Goal: Transaction & Acquisition: Purchase product/service

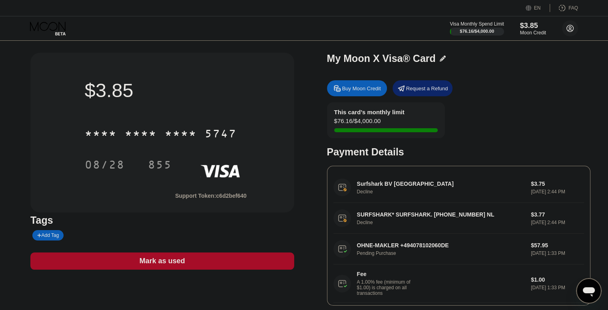
click at [567, 25] on circle at bounding box center [570, 28] width 16 height 16
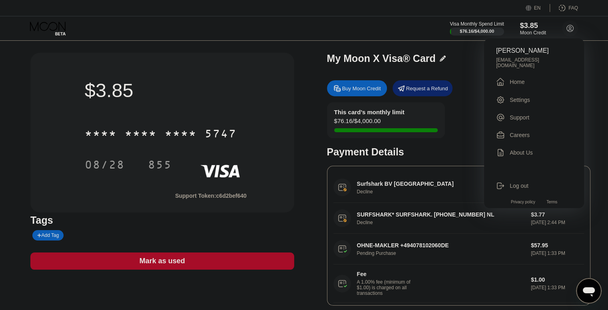
click at [523, 85] on div "Katrin Schulze katrinschulze946@gmail.com  Home Settings Support Careers About…" at bounding box center [534, 123] width 100 height 170
click at [513, 79] on div "Home" at bounding box center [517, 82] width 15 height 6
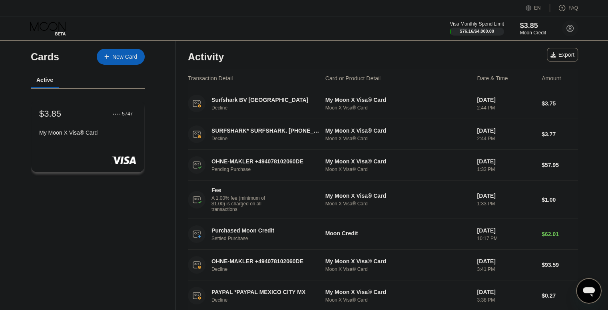
click at [114, 56] on div "New Card" at bounding box center [124, 57] width 25 height 7
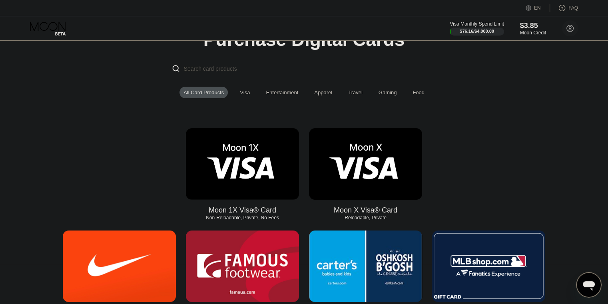
scroll to position [80, 0]
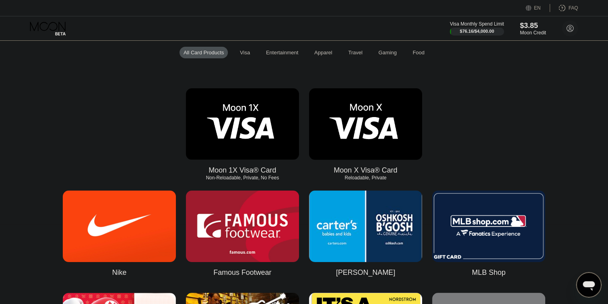
click at [266, 139] on img at bounding box center [242, 124] width 113 height 72
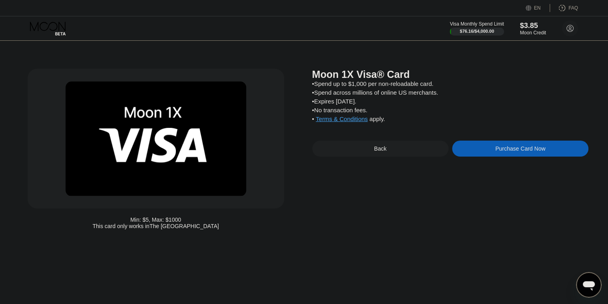
click at [507, 152] on div "Purchase Card Now" at bounding box center [520, 148] width 50 height 6
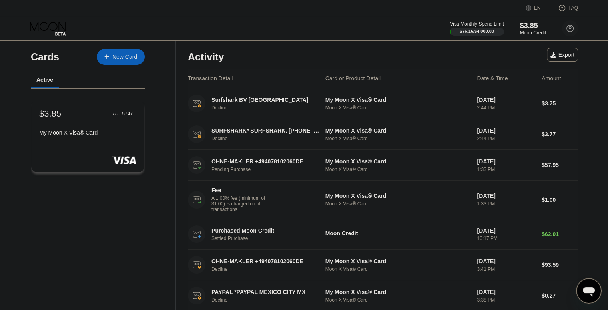
click at [120, 54] on div "New Card" at bounding box center [124, 57] width 25 height 7
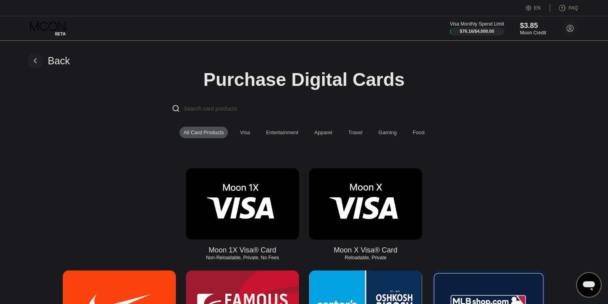
click at [362, 205] on img at bounding box center [365, 204] width 113 height 72
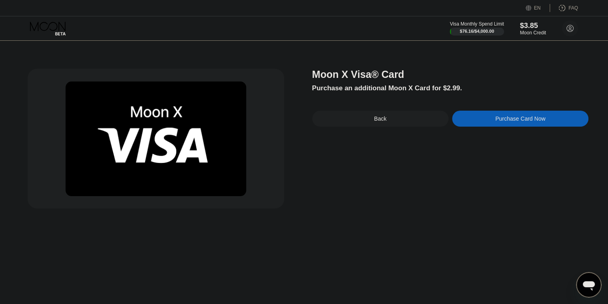
click at [339, 116] on div "Back" at bounding box center [380, 119] width 136 height 16
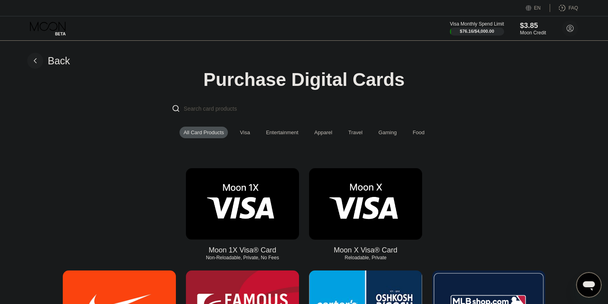
click at [257, 210] on img at bounding box center [242, 204] width 113 height 72
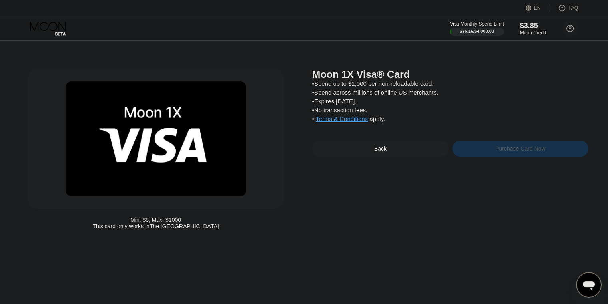
click at [489, 157] on div "Purchase Card Now" at bounding box center [520, 149] width 136 height 16
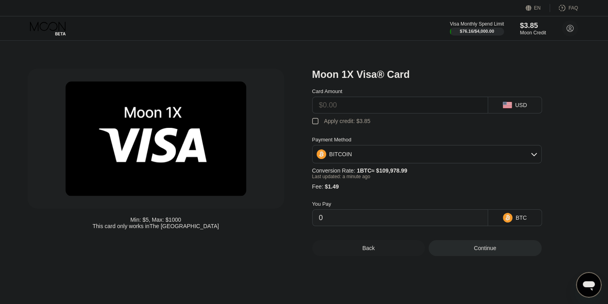
click at [352, 112] on input "text" at bounding box center [400, 105] width 162 height 16
click at [514, 108] on div "USD" at bounding box center [515, 105] width 54 height 17
click at [391, 107] on input "text" at bounding box center [400, 105] width 162 height 16
type input "$9"
type input "0.00009539"
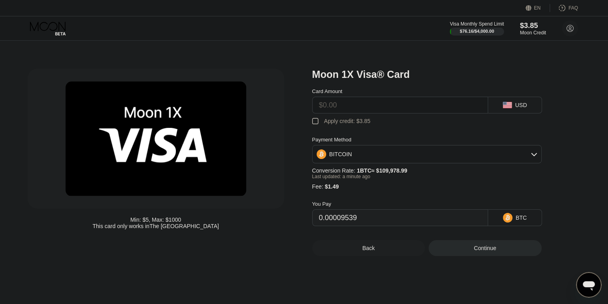
type input "0"
type input "$1"
type input "0.00002265"
type input "$100"
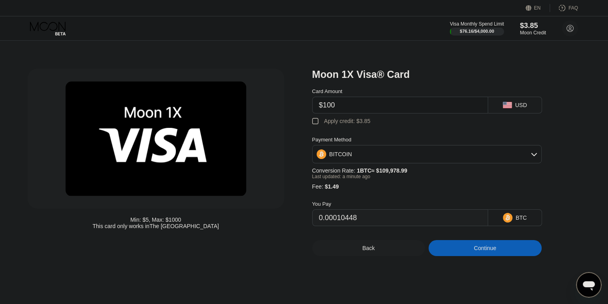
type input "0.00092282"
type input "$100"
click at [456, 253] on div "Continue" at bounding box center [485, 248] width 113 height 16
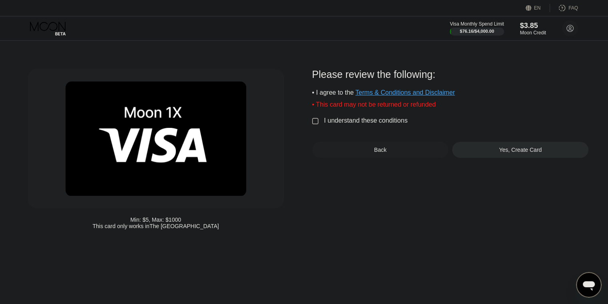
click at [361, 124] on div "I understand these conditions" at bounding box center [366, 120] width 84 height 7
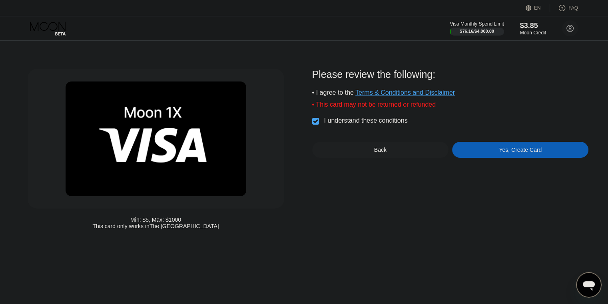
click at [486, 155] on div "Yes, Create Card" at bounding box center [520, 150] width 136 height 16
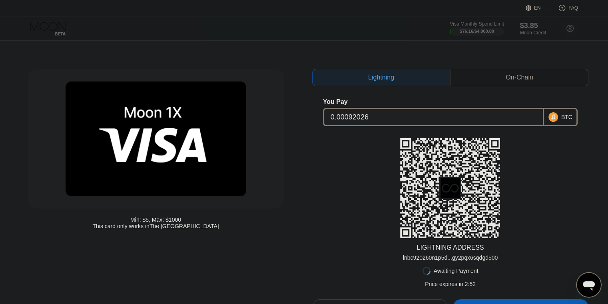
click at [54, 24] on div at bounding box center [54, 29] width 49 height 14
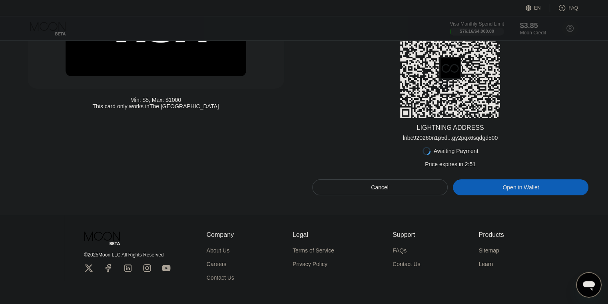
scroll to position [161, 0]
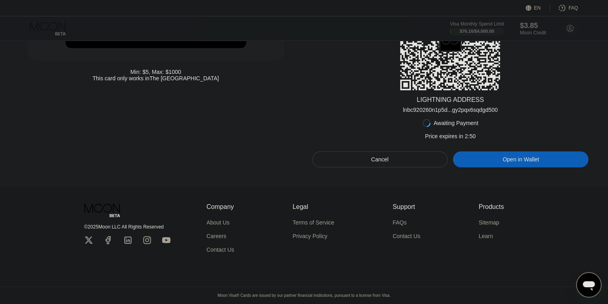
click at [395, 152] on div "Cancel" at bounding box center [380, 159] width 136 height 16
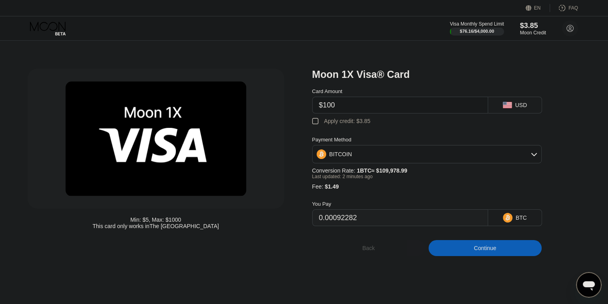
click at [384, 253] on div "Back" at bounding box center [368, 248] width 113 height 16
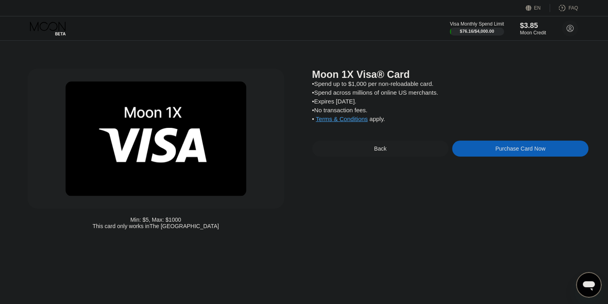
click at [368, 157] on div "Back" at bounding box center [380, 149] width 136 height 16
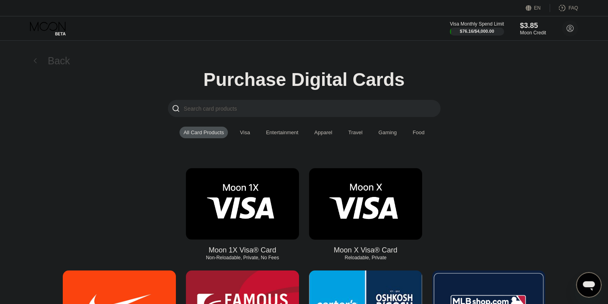
click at [46, 56] on div "Back" at bounding box center [48, 61] width 43 height 16
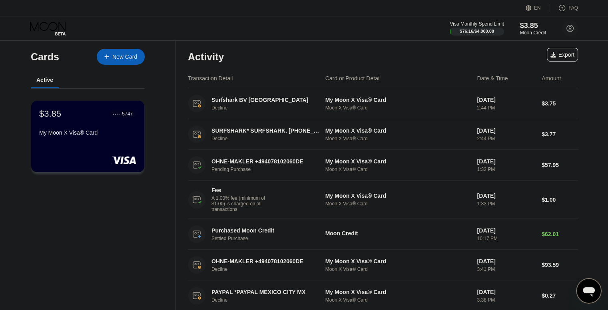
click at [128, 55] on div "New Card" at bounding box center [124, 57] width 25 height 7
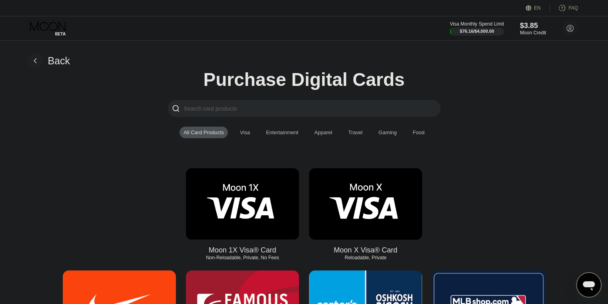
click at [62, 55] on div "Back" at bounding box center [59, 61] width 22 height 12
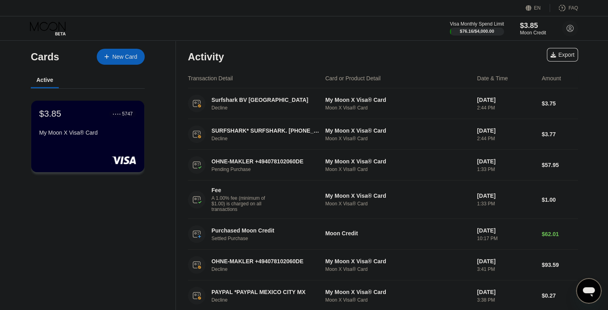
click at [124, 56] on div "New Card" at bounding box center [124, 57] width 25 height 7
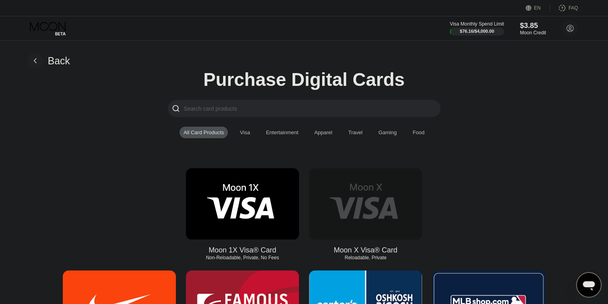
click at [381, 209] on img at bounding box center [365, 204] width 113 height 72
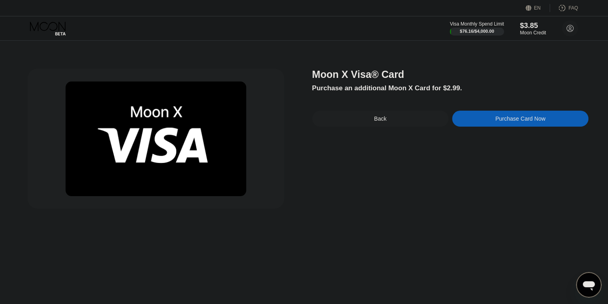
click at [487, 123] on div "Purchase Card Now" at bounding box center [520, 119] width 136 height 16
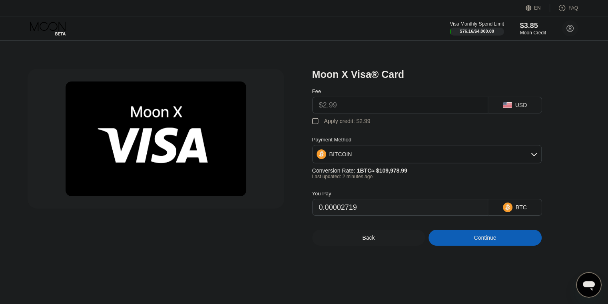
click at [312, 122] on div "" at bounding box center [316, 122] width 8 height 8
click at [315, 124] on div "" at bounding box center [316, 122] width 8 height 8
click at [342, 108] on input "$2.99" at bounding box center [400, 105] width 162 height 16
drag, startPoint x: 339, startPoint y: 105, endPoint x: 316, endPoint y: 108, distance: 23.4
click at [316, 108] on div "$2.99" at bounding box center [400, 105] width 176 height 17
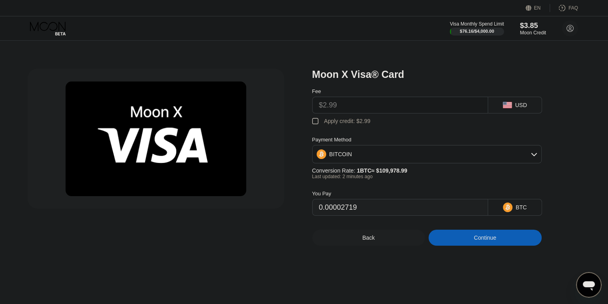
click at [325, 123] on div "Apply credit: $2.99" at bounding box center [347, 121] width 46 height 6
click at [336, 106] on input "$2.99" at bounding box center [400, 105] width 162 height 16
click at [385, 105] on div "Fee $2.99" at bounding box center [400, 100] width 176 height 25
click at [385, 105] on input "$2.99" at bounding box center [400, 105] width 162 height 16
click at [388, 108] on input "$2.99" at bounding box center [400, 105] width 162 height 16
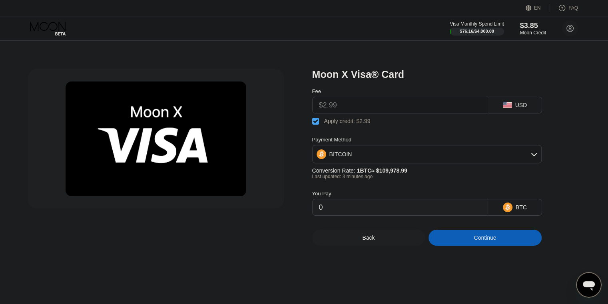
click at [376, 104] on input "$2.99" at bounding box center [400, 105] width 162 height 16
drag, startPoint x: 373, startPoint y: 108, endPoint x: 355, endPoint y: 119, distance: 20.6
click at [358, 112] on input "$2.99" at bounding box center [400, 105] width 162 height 16
click at [353, 120] on div "Apply credit: $2.99" at bounding box center [347, 121] width 46 height 6
type input "0.00002719"
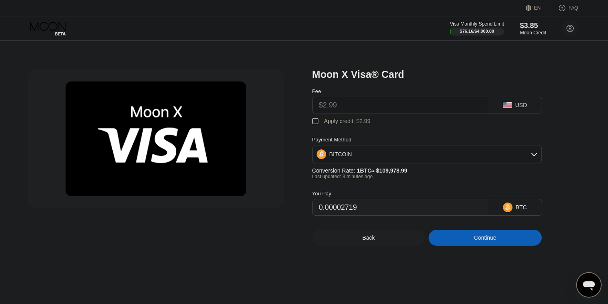
click at [357, 111] on input "$2.99" at bounding box center [400, 105] width 162 height 16
click at [589, 179] on div "Moon X Visa® Card Fee $2.99 USD  Apply credit: $2.99 Payment Method BITCOIN Co…" at bounding box center [304, 172] width 614 height 263
click at [370, 246] on div "Back" at bounding box center [368, 238] width 113 height 16
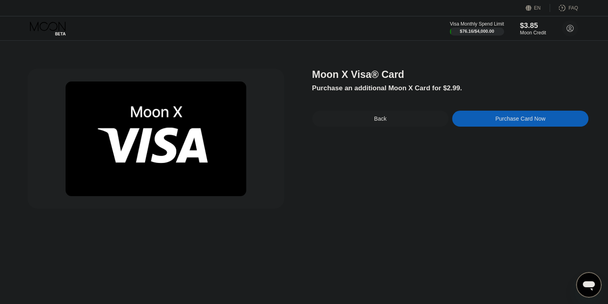
click at [378, 119] on div "Back" at bounding box center [380, 119] width 12 height 6
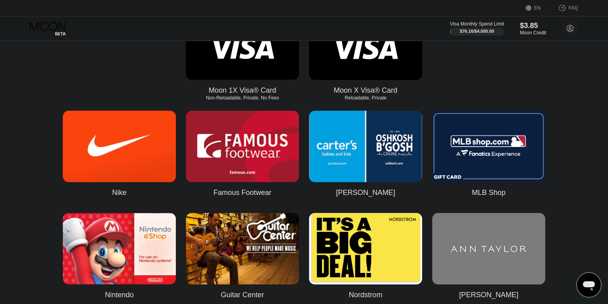
scroll to position [40, 0]
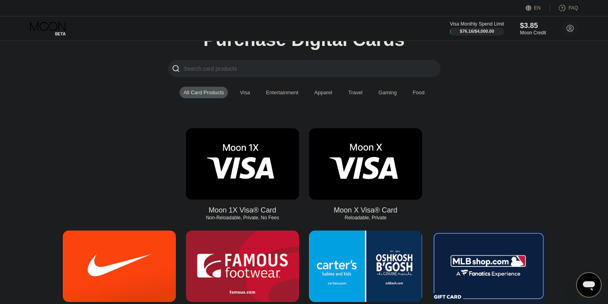
click at [382, 163] on img at bounding box center [365, 164] width 113 height 72
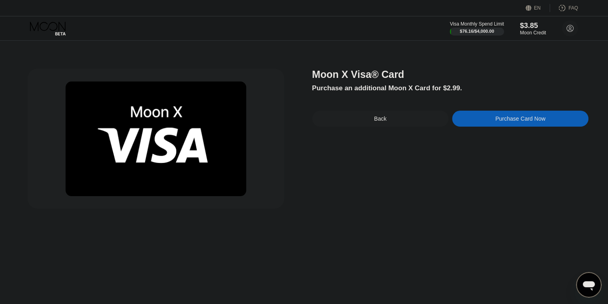
click at [493, 120] on div "Purchase Card Now" at bounding box center [520, 119] width 136 height 16
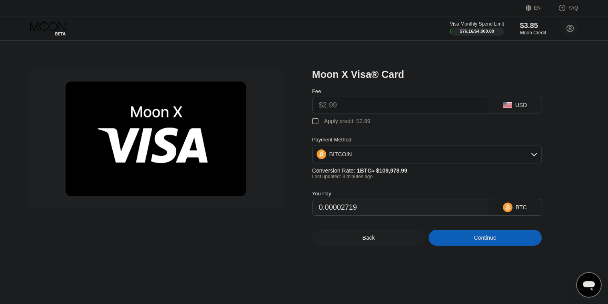
click at [355, 124] on div "Apply credit: $2.99" at bounding box center [347, 121] width 46 height 6
click at [347, 123] on div "Apply credit: $2.99" at bounding box center [347, 121] width 46 height 6
click at [357, 124] on div "Apply credit: $2.99" at bounding box center [347, 121] width 46 height 6
click at [401, 160] on div "BITCOIN" at bounding box center [427, 154] width 229 height 16
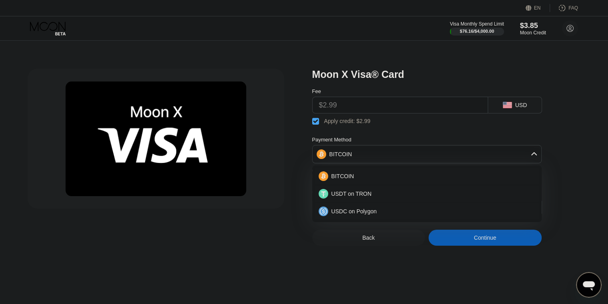
click at [438, 159] on div "BITCOIN" at bounding box center [427, 154] width 229 height 16
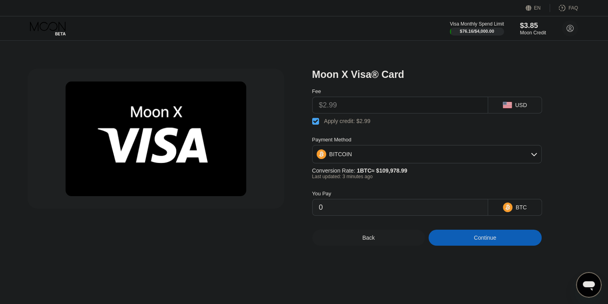
click at [379, 212] on input "0" at bounding box center [400, 207] width 162 height 16
click at [367, 124] on div "Apply credit: $2.99" at bounding box center [347, 121] width 46 height 6
click at [352, 109] on input "$2.99" at bounding box center [400, 105] width 162 height 16
click at [344, 110] on input "$2.99" at bounding box center [400, 105] width 162 height 16
click at [343, 108] on input "$2.99" at bounding box center [400, 105] width 162 height 16
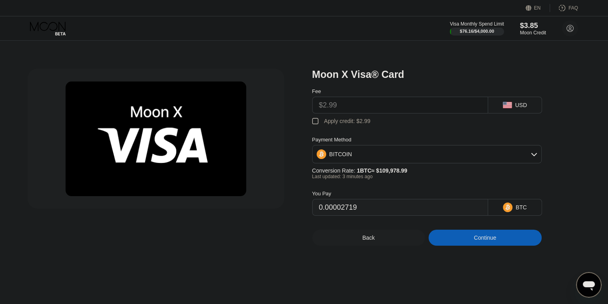
drag, startPoint x: 527, startPoint y: 161, endPoint x: 522, endPoint y: 160, distance: 4.8
click at [526, 161] on div "BITCOIN" at bounding box center [427, 154] width 229 height 16
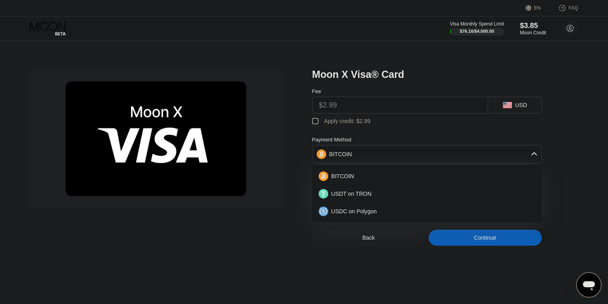
click at [557, 163] on div "Fee $2.99 USD  Apply credit: $2.99 Payment Method BITCOIN BITCOIN USDT on TRON…" at bounding box center [440, 148] width 256 height 136
type input "0.00002714"
drag, startPoint x: 492, startPoint y: 156, endPoint x: 477, endPoint y: 158, distance: 15.4
click at [492, 155] on div "BITCOIN" at bounding box center [427, 154] width 229 height 16
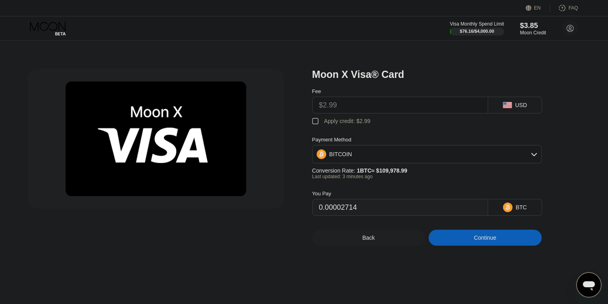
click at [424, 103] on input "$2.99" at bounding box center [400, 105] width 162 height 16
click at [517, 106] on div "USD" at bounding box center [521, 105] width 12 height 6
click at [440, 108] on input "$2.99" at bounding box center [400, 105] width 162 height 16
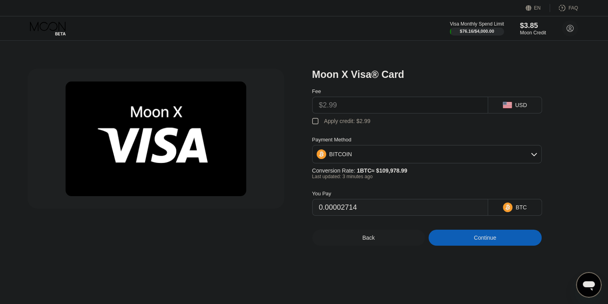
click at [440, 108] on input "$2.99" at bounding box center [400, 105] width 162 height 16
click at [373, 155] on div "BITCOIN" at bounding box center [427, 154] width 229 height 16
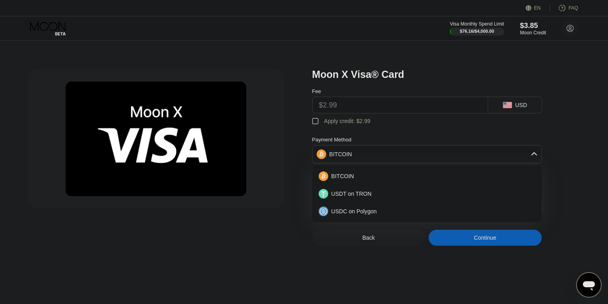
click at [289, 232] on div at bounding box center [166, 157] width 277 height 177
click at [294, 208] on div at bounding box center [166, 157] width 277 height 177
click at [350, 159] on div "BITCOIN" at bounding box center [427, 154] width 229 height 16
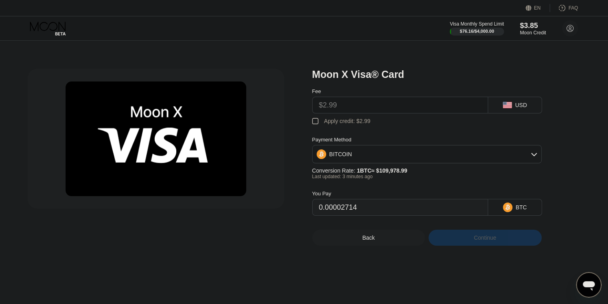
click at [457, 243] on div "Continue" at bounding box center [485, 238] width 113 height 16
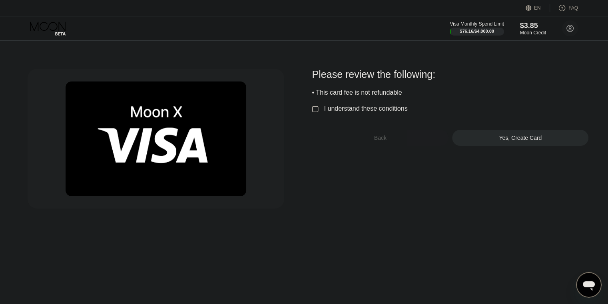
click at [362, 144] on div "Back" at bounding box center [380, 138] width 136 height 16
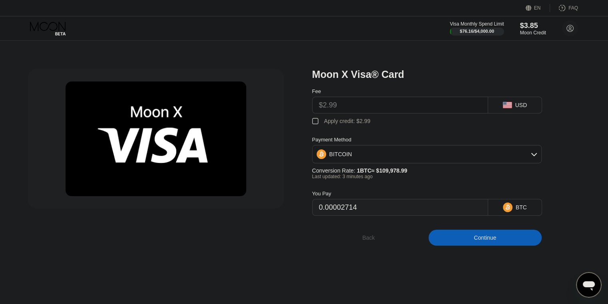
click at [369, 241] on div "Back" at bounding box center [368, 238] width 12 height 6
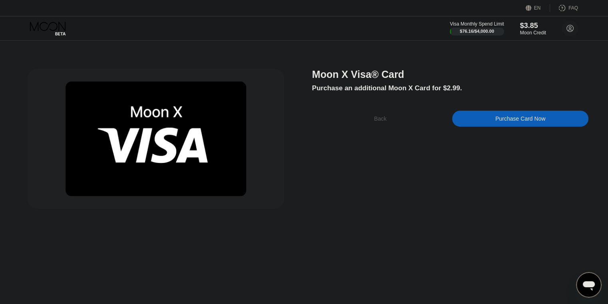
click at [375, 122] on div "Back" at bounding box center [380, 119] width 12 height 6
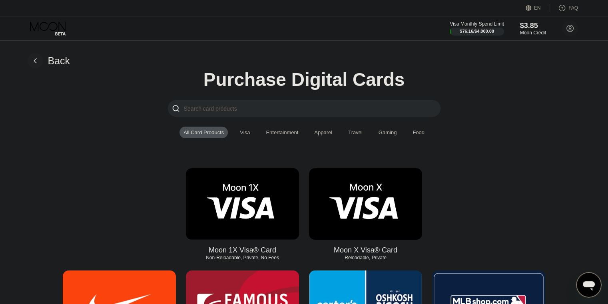
click at [262, 191] on img at bounding box center [242, 204] width 113 height 72
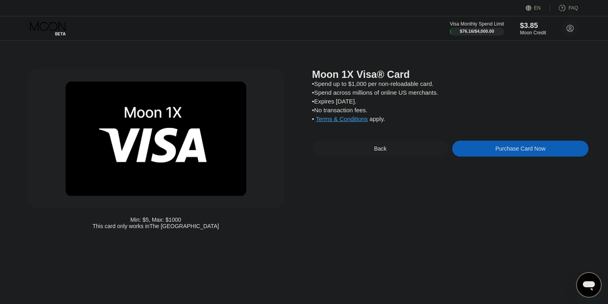
click at [491, 150] on div "Purchase Card Now" at bounding box center [520, 149] width 136 height 16
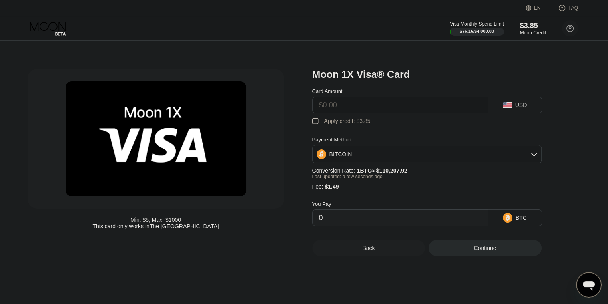
click at [336, 119] on div " Apply credit: $3.85" at bounding box center [440, 120] width 256 height 12
click at [335, 124] on div "Apply credit: $3.85" at bounding box center [347, 121] width 46 height 6
click at [336, 124] on div "Apply credit: $3.85" at bounding box center [347, 121] width 46 height 6
click at [339, 113] on input "text" at bounding box center [400, 105] width 162 height 16
type input "$1"
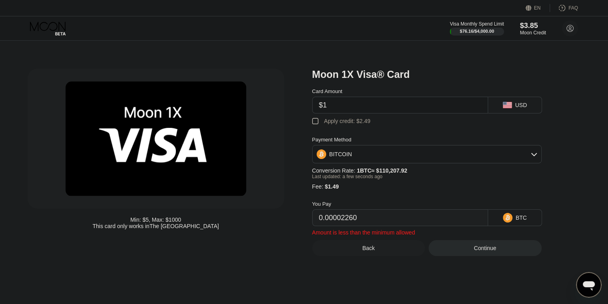
type input "0.00002260"
type input "$100"
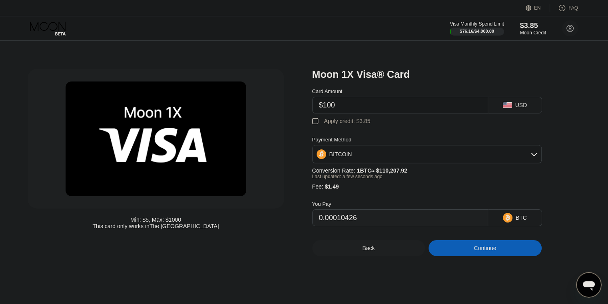
type input "0.00092090"
type input "$100"
click at [365, 199] on div "You Pay 0.00092090 BTC" at bounding box center [440, 208] width 256 height 36
click at [488, 252] on div "Continue" at bounding box center [485, 248] width 113 height 16
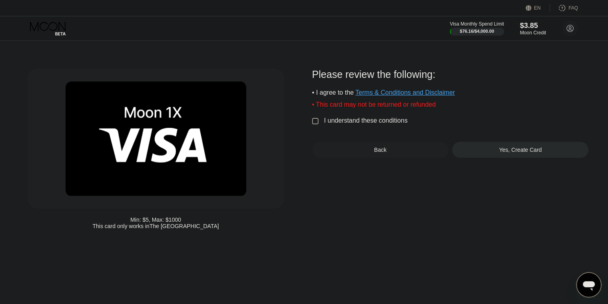
click at [384, 124] on div "I understand these conditions" at bounding box center [366, 120] width 84 height 7
click at [494, 157] on div "Yes, Create Card" at bounding box center [520, 150] width 136 height 16
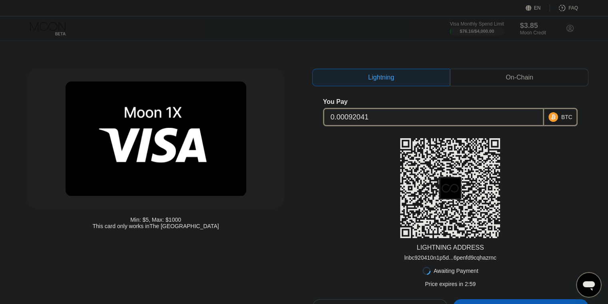
click at [519, 76] on div "On-Chain" at bounding box center [519, 78] width 27 height 8
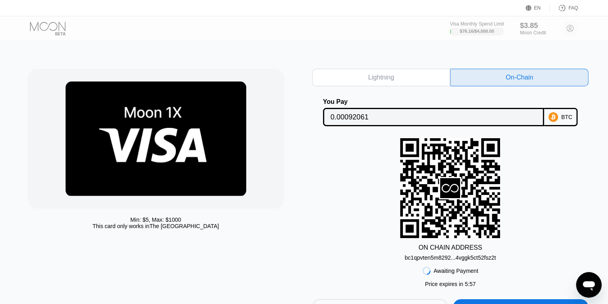
click at [588, 42] on div "Min: $ 5 , Max: $ 1000 This card only works in The United States Lightning On-C…" at bounding box center [304, 188] width 614 height 295
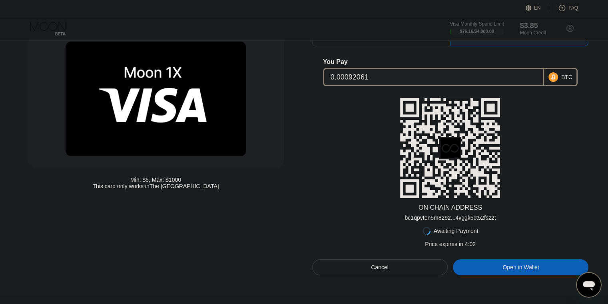
scroll to position [80, 0]
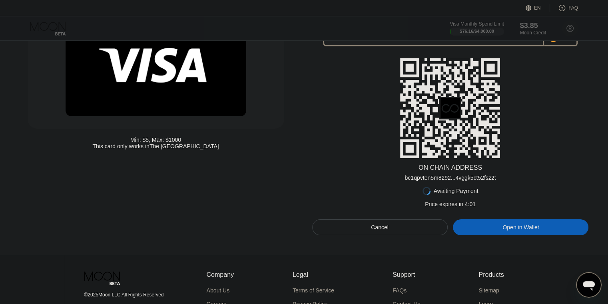
click at [513, 226] on div "Open in Wallet" at bounding box center [521, 227] width 136 height 16
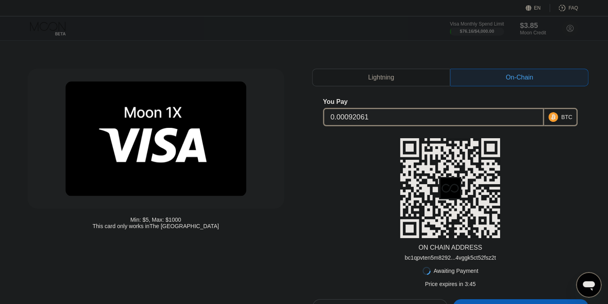
click at [399, 80] on div "Lightning" at bounding box center [381, 78] width 138 height 18
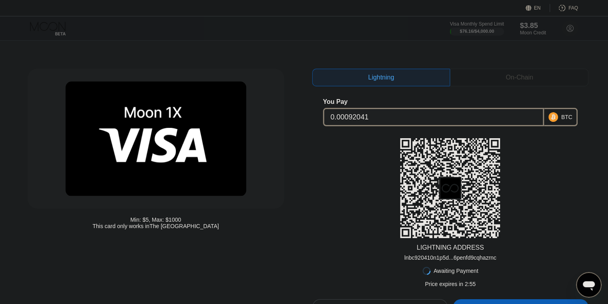
click at [516, 85] on div "On-Chain" at bounding box center [519, 78] width 138 height 18
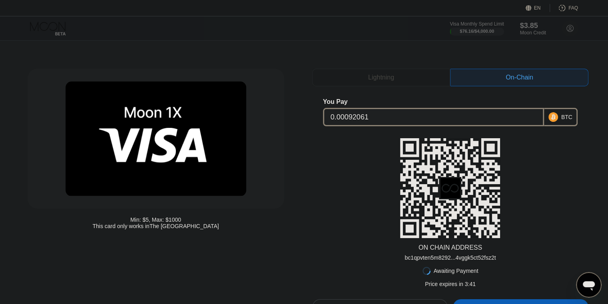
click at [390, 80] on div "Lightning" at bounding box center [381, 78] width 26 height 8
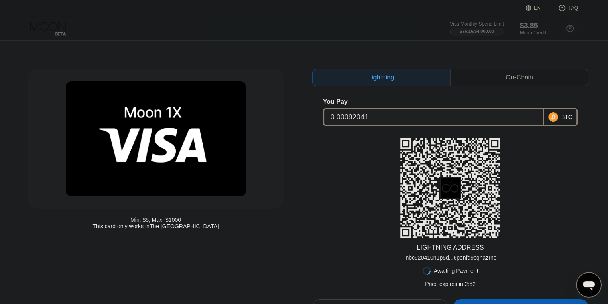
click at [521, 87] on div "Lightning On-Chain You Pay 0.00092041 BTC LIGHTNING ADDRESS lnbc920410n1p5d...6…" at bounding box center [450, 192] width 277 height 247
click at [517, 81] on div "On-Chain" at bounding box center [519, 78] width 27 height 8
type input "0.00092061"
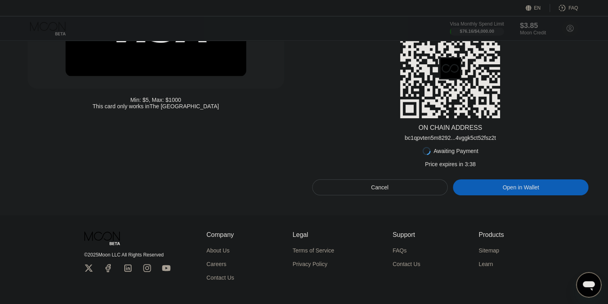
scroll to position [40, 0]
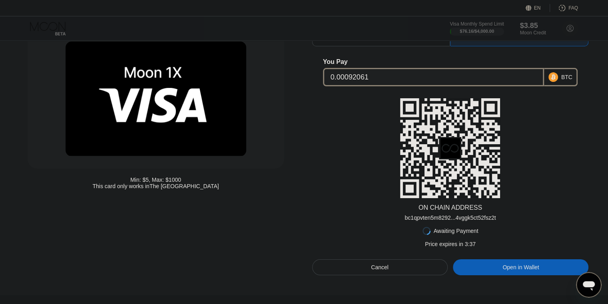
click at [578, 281] on div "Messaging-Fenster öffnen" at bounding box center [589, 285] width 24 height 24
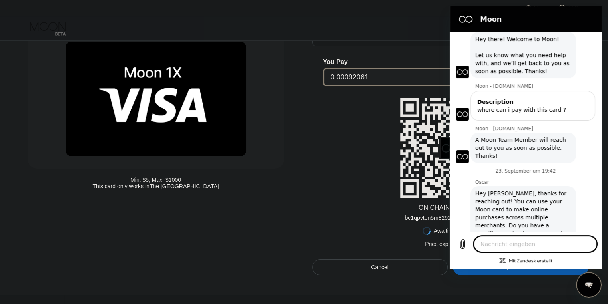
scroll to position [35, 0]
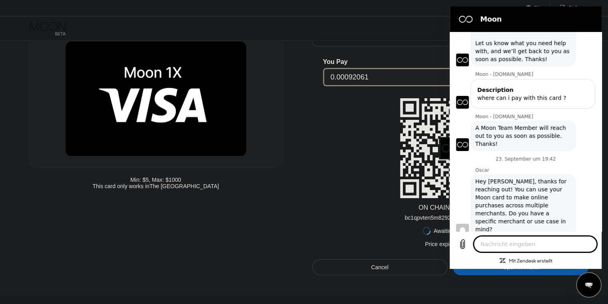
click at [596, 288] on div "Messaging-Fenster schließen" at bounding box center [589, 285] width 24 height 24
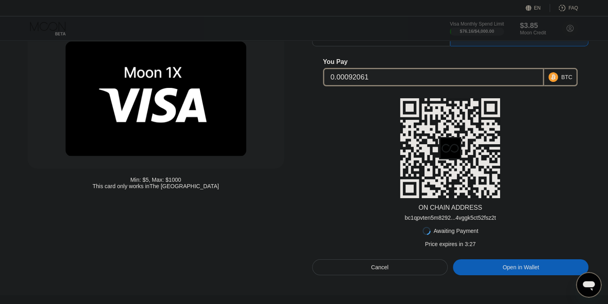
scroll to position [0, 0]
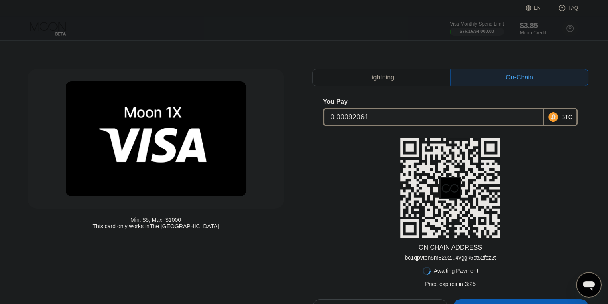
click at [570, 28] on div "Visa Monthly Spend Limit $76.16 / $4,000.00 $3.85 Moon Credit [PERSON_NAME] [EM…" at bounding box center [514, 28] width 128 height 16
click at [556, 28] on div "Visa Monthly Spend Limit $76.16 / $4,000.00 $3.85 Moon Credit [PERSON_NAME] [EM…" at bounding box center [514, 28] width 128 height 16
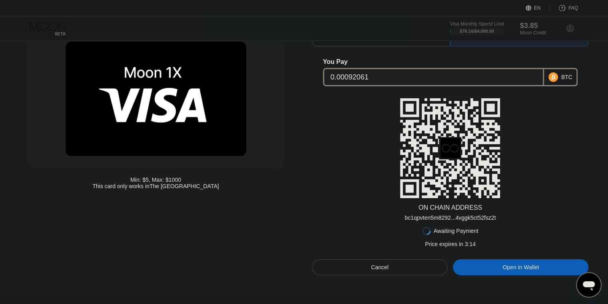
type textarea "x"
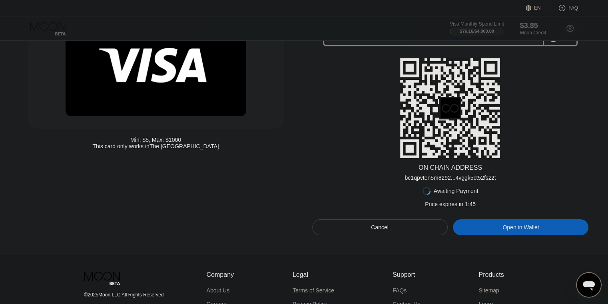
scroll to position [40, 0]
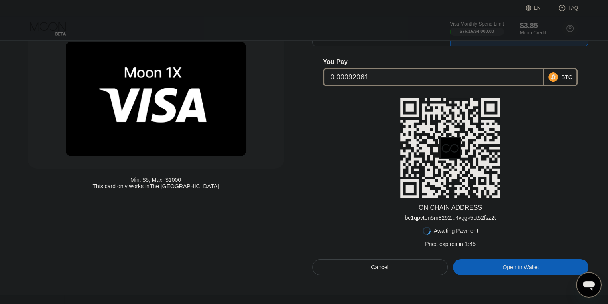
click at [516, 271] on div "Open in Wallet" at bounding box center [520, 267] width 36 height 7
click at [518, 268] on div "Open in Wallet" at bounding box center [521, 267] width 136 height 16
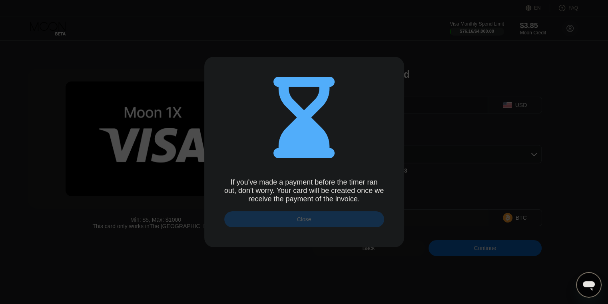
click at [334, 219] on div "Close" at bounding box center [304, 219] width 160 height 16
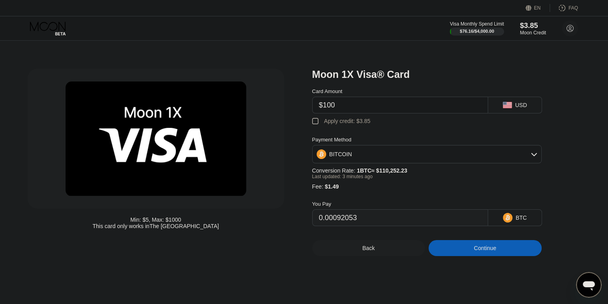
click at [446, 256] on div "Continue" at bounding box center [485, 248] width 113 height 16
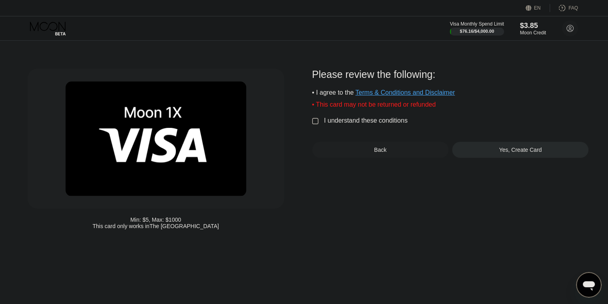
click at [367, 155] on div "Back" at bounding box center [380, 150] width 136 height 16
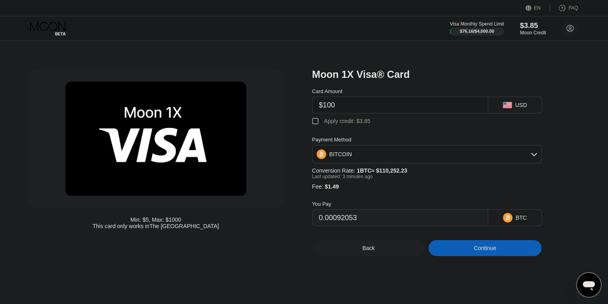
click at [510, 38] on div "Visa Monthly Spend Limit $76.16 / $4,000.00 $3.85 Moon Credit Katrin Schulze ka…" at bounding box center [304, 28] width 608 height 24
click at [520, 25] on div "$3.85" at bounding box center [533, 25] width 27 height 8
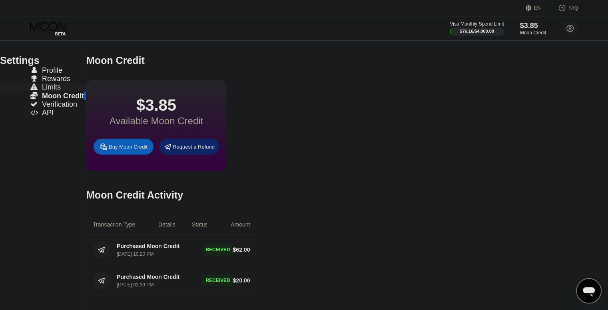
click at [73, 92] on div " Limits" at bounding box center [43, 87] width 86 height 8
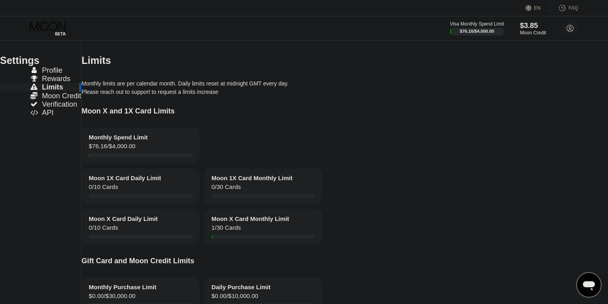
click at [72, 108] on span "Verification" at bounding box center [59, 104] width 35 height 8
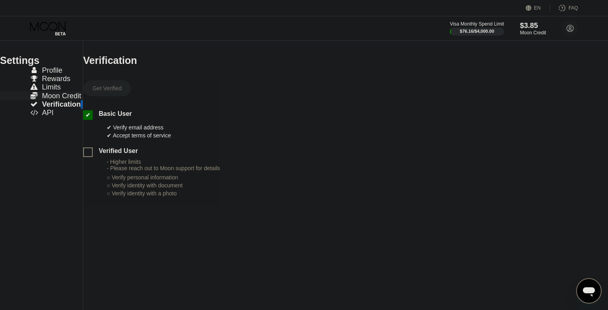
click at [64, 100] on div " Moon Credit" at bounding box center [41, 96] width 83 height 9
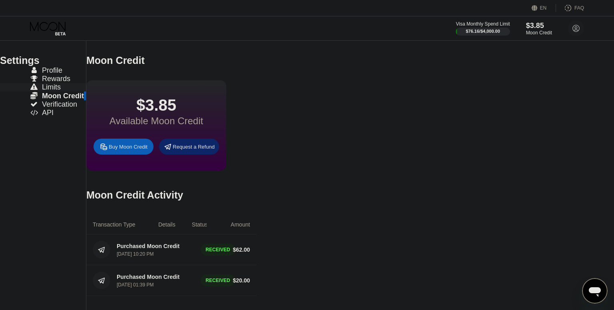
click at [66, 92] on div " Limits" at bounding box center [43, 87] width 86 height 8
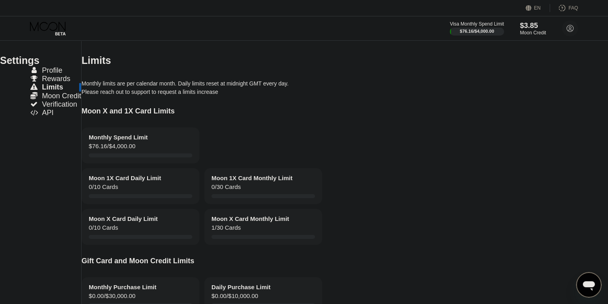
click at [62, 83] on span "Rewards" at bounding box center [56, 79] width 28 height 8
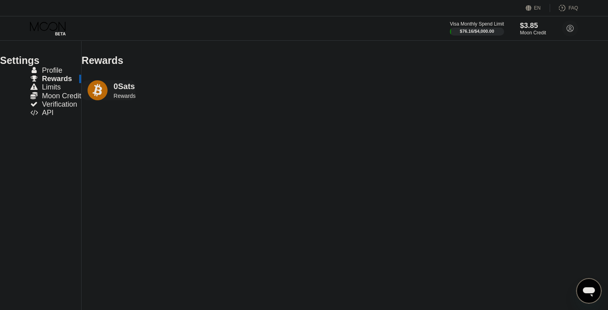
click at [70, 75] on div " Profile" at bounding box center [40, 70] width 81 height 8
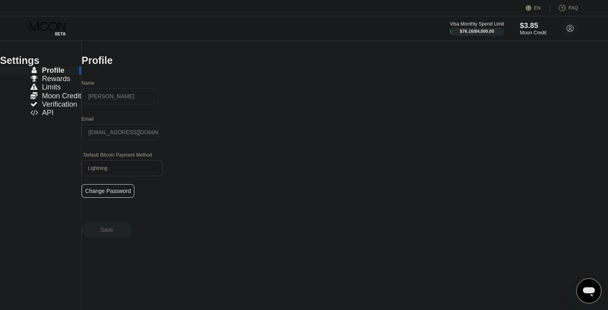
click at [544, 28] on div "$3.85" at bounding box center [533, 25] width 27 height 8
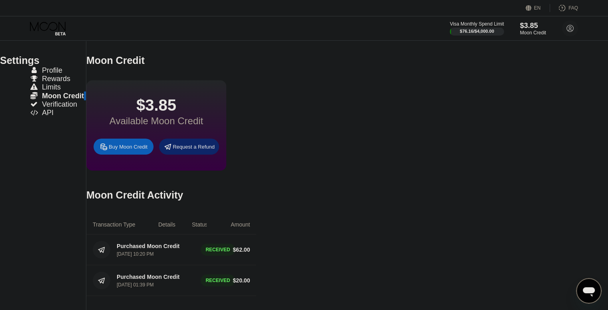
click at [62, 28] on icon at bounding box center [48, 29] width 37 height 14
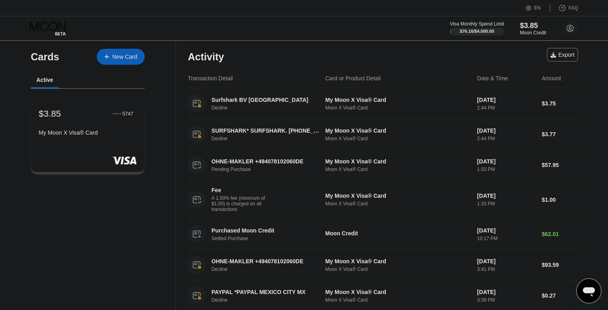
click at [121, 136] on div "My Moon X Visa® Card" at bounding box center [88, 133] width 98 height 6
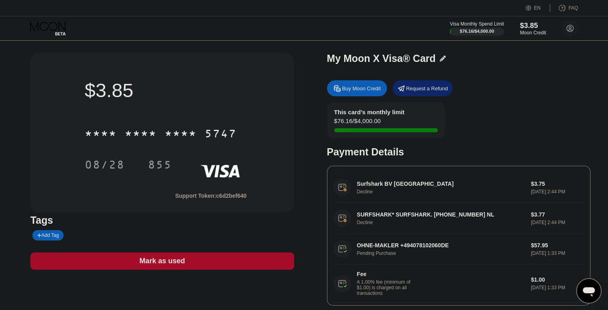
click at [149, 261] on div "Mark as used" at bounding box center [163, 261] width 46 height 9
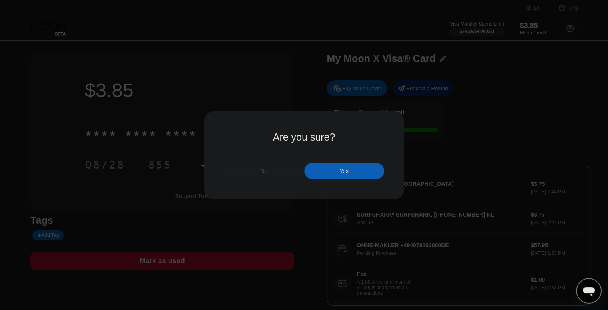
drag, startPoint x: 268, startPoint y: 175, endPoint x: 334, endPoint y: 177, distance: 66.0
click at [329, 198] on div "Are you sure? No Yes" at bounding box center [304, 155] width 608 height 310
click at [334, 176] on div "Yes" at bounding box center [344, 171] width 80 height 16
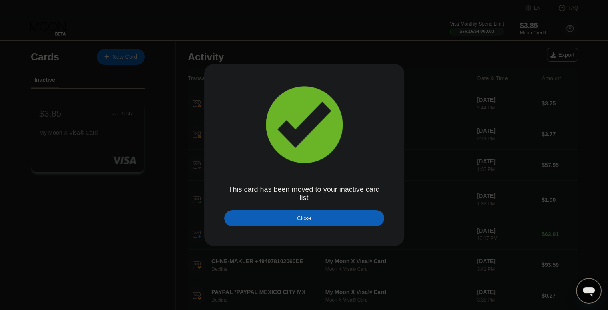
click at [297, 219] on div "Close" at bounding box center [304, 218] width 14 height 6
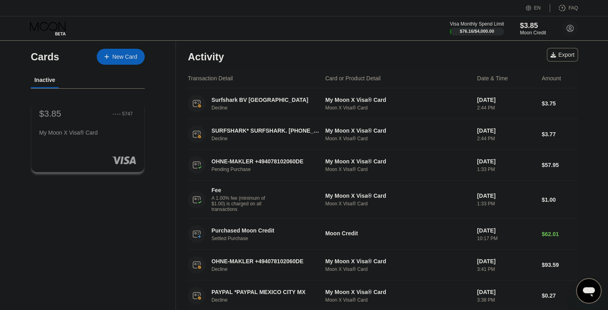
click at [99, 85] on div "Inactive" at bounding box center [88, 81] width 114 height 16
drag, startPoint x: 584, startPoint y: 28, endPoint x: 571, endPoint y: 28, distance: 12.4
click at [583, 28] on div "Visa Monthly Spend Limit $76.16 / $4,000.00 $3.85 Moon Credit [PERSON_NAME] [EM…" at bounding box center [304, 28] width 608 height 24
click at [571, 28] on circle at bounding box center [570, 28] width 16 height 16
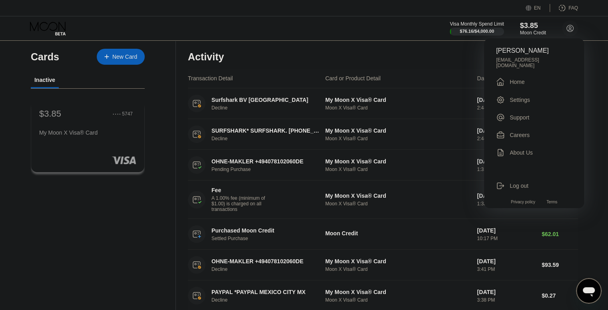
click at [524, 100] on div "Settings" at bounding box center [520, 100] width 20 height 6
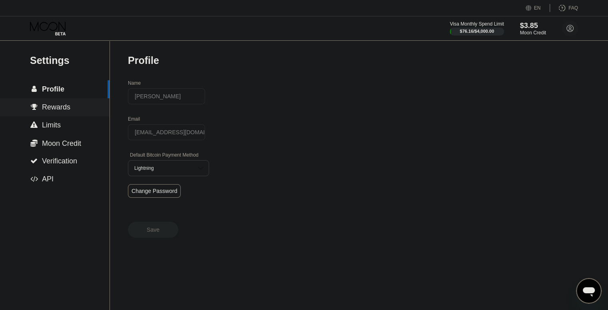
click at [59, 110] on span "Rewards" at bounding box center [56, 107] width 28 height 8
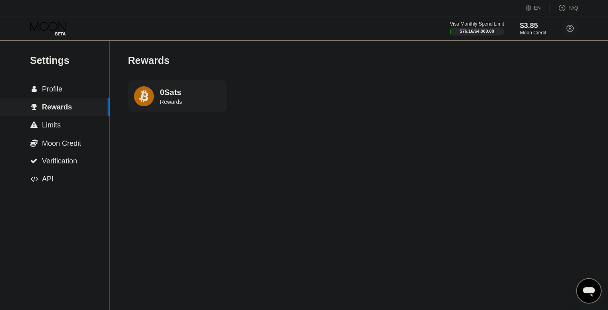
click at [61, 122] on div " Limits" at bounding box center [55, 125] width 110 height 18
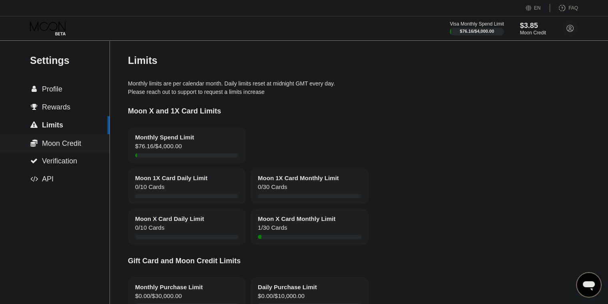
click at [85, 152] on div " Moon Credit" at bounding box center [55, 143] width 110 height 18
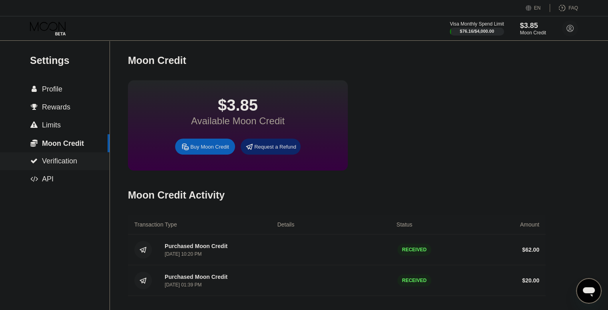
click at [88, 162] on div " Verification" at bounding box center [55, 161] width 110 height 8
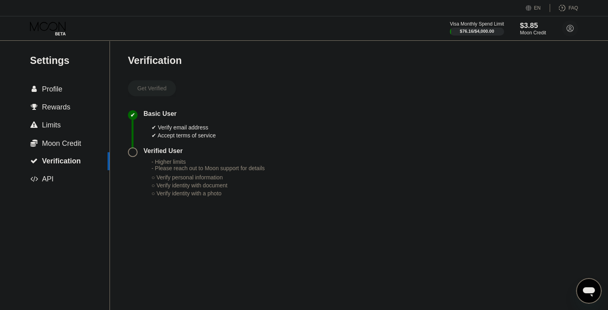
click at [62, 98] on div " Profile" at bounding box center [55, 89] width 110 height 18
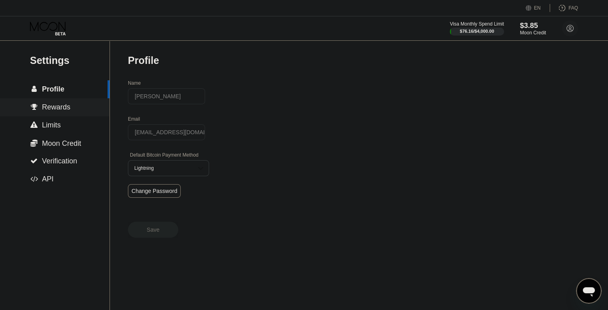
click at [57, 108] on span "Rewards" at bounding box center [56, 107] width 28 height 8
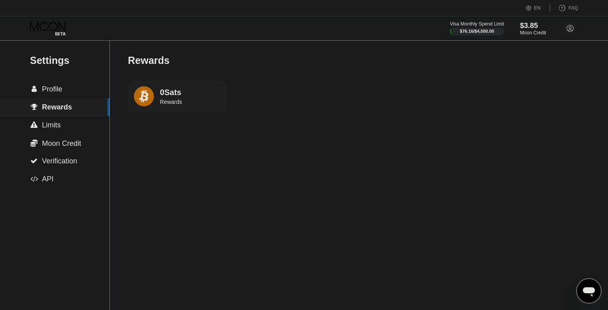
click at [58, 125] on span "Limits" at bounding box center [51, 125] width 19 height 8
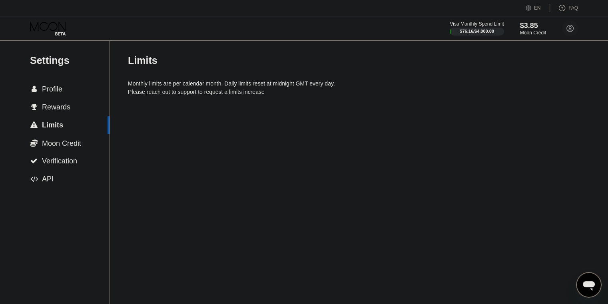
click at [66, 134] on div " Limits" at bounding box center [55, 125] width 110 height 18
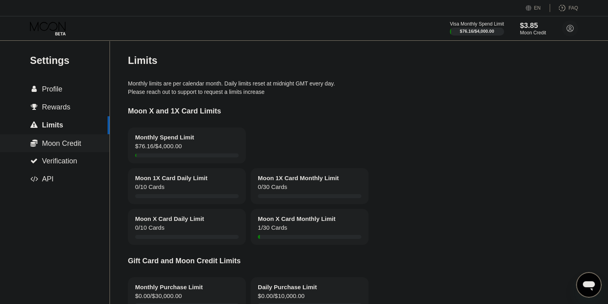
click at [74, 144] on span "Moon Credit" at bounding box center [61, 144] width 39 height 8
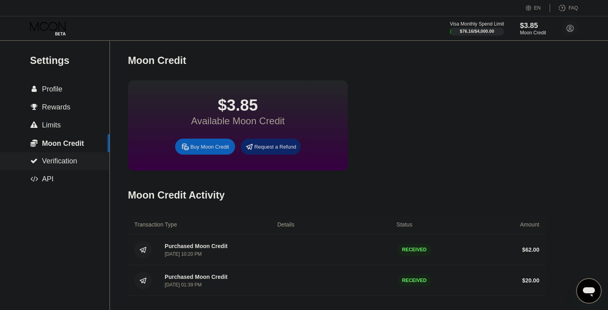
click at [63, 158] on span "Verification" at bounding box center [59, 161] width 35 height 8
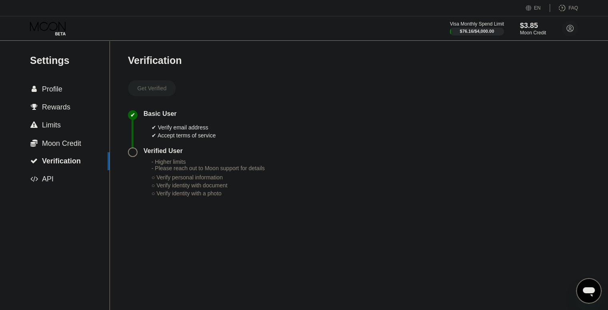
click at [66, 137] on div " Moon Credit" at bounding box center [55, 143] width 110 height 18
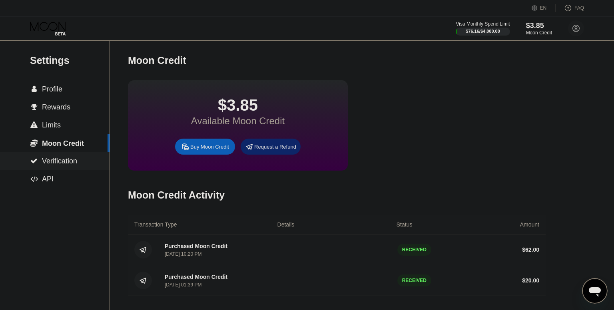
click at [76, 122] on div " Limits" at bounding box center [55, 125] width 110 height 18
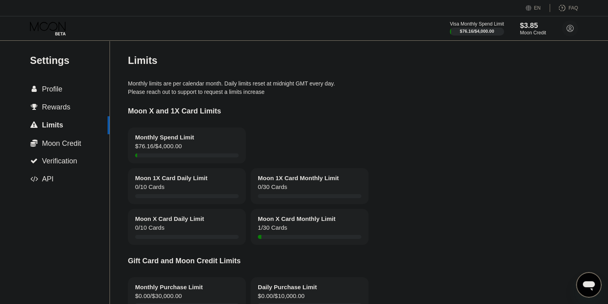
click at [568, 28] on circle at bounding box center [570, 28] width 16 height 16
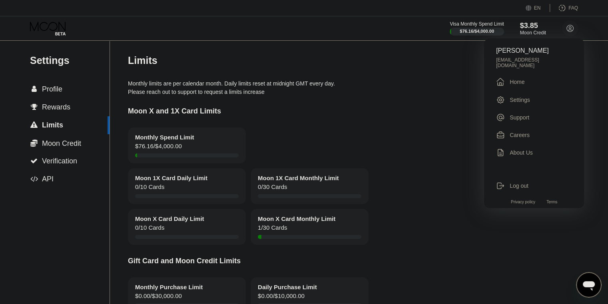
click at [528, 82] on div " Home" at bounding box center [534, 82] width 76 height 10
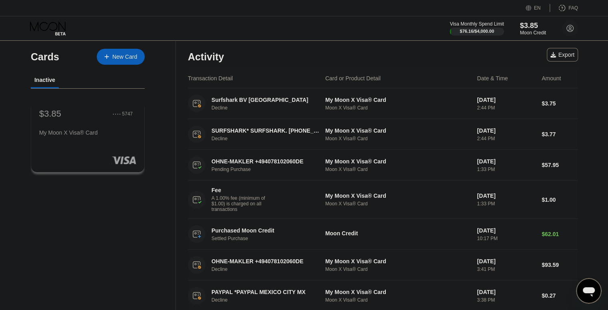
click at [50, 68] on div "Cards New Card" at bounding box center [88, 55] width 114 height 28
click at [63, 58] on div "Cards New Card" at bounding box center [88, 55] width 114 height 28
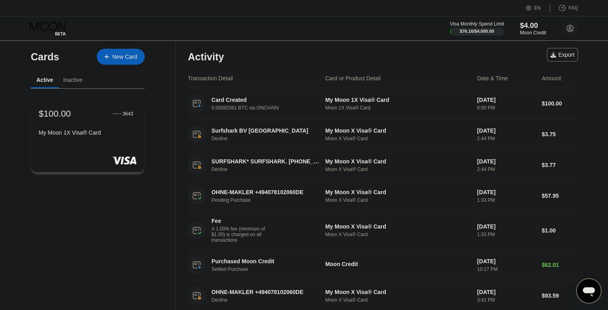
click at [103, 132] on div "My Moon 1X Visa® Card" at bounding box center [88, 133] width 98 height 6
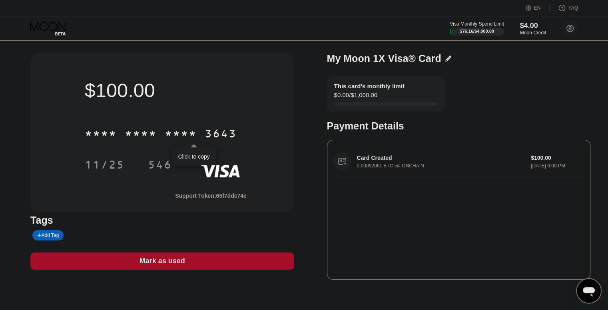
click at [173, 136] on div "* * * *" at bounding box center [181, 134] width 32 height 13
click at [155, 166] on div "546" at bounding box center [160, 165] width 24 height 13
click at [43, 29] on icon at bounding box center [48, 29] width 37 height 14
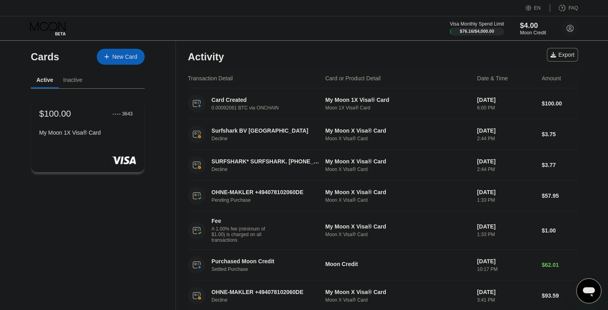
click at [125, 60] on div "New Card" at bounding box center [124, 57] width 25 height 7
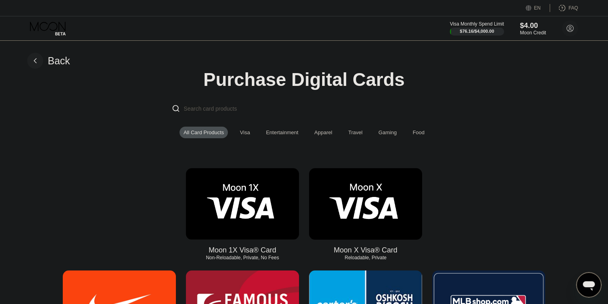
click at [275, 199] on img at bounding box center [242, 204] width 113 height 72
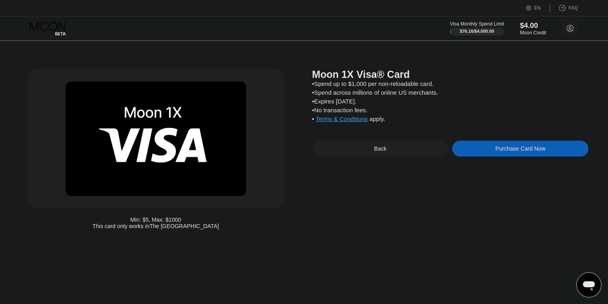
click at [366, 157] on div "Back" at bounding box center [380, 149] width 136 height 16
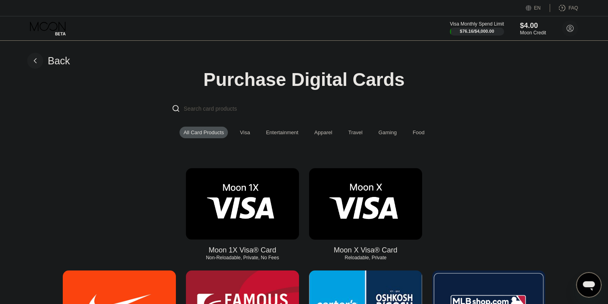
click at [361, 216] on img at bounding box center [365, 204] width 113 height 72
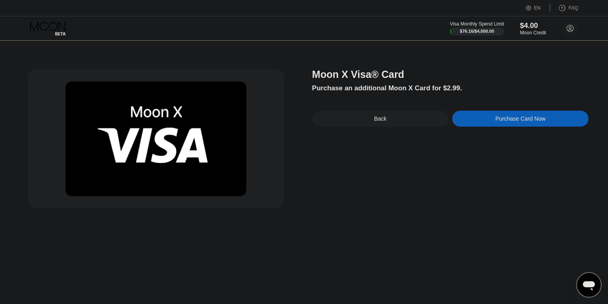
click at [359, 123] on div "Back" at bounding box center [380, 119] width 136 height 16
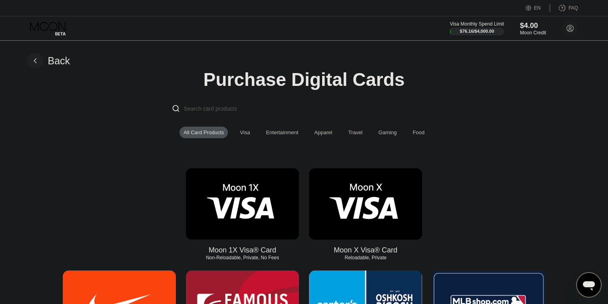
click at [264, 207] on img at bounding box center [242, 204] width 113 height 72
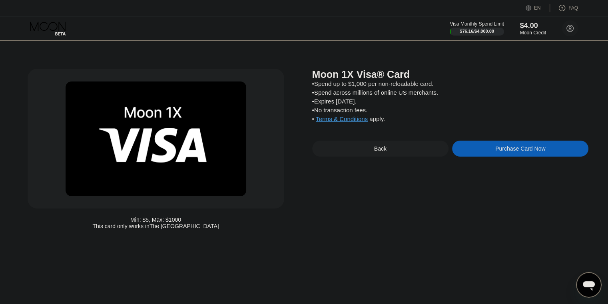
click at [369, 157] on div "Back" at bounding box center [380, 149] width 136 height 16
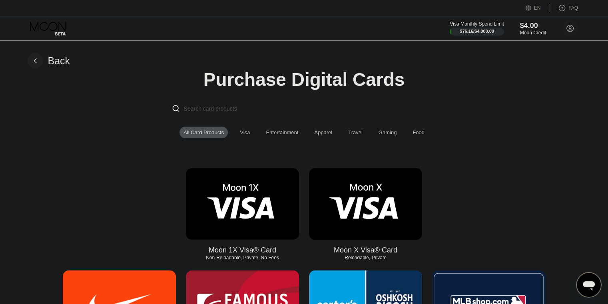
scroll to position [40, 0]
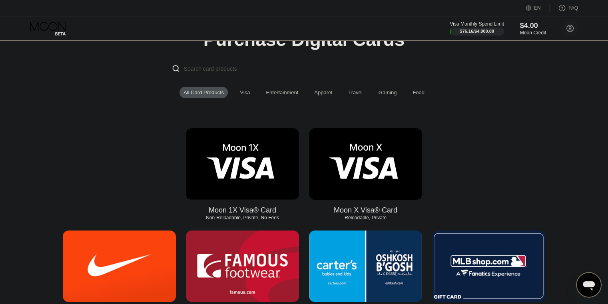
click at [269, 171] on img at bounding box center [242, 164] width 113 height 72
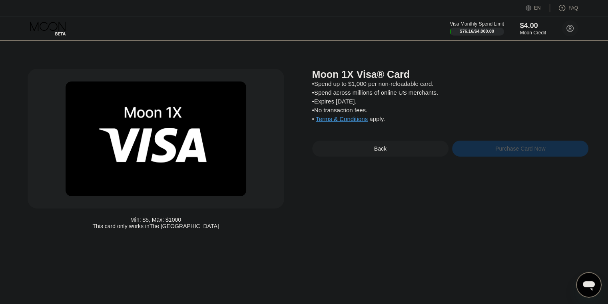
click at [470, 157] on div "Purchase Card Now" at bounding box center [520, 149] width 136 height 16
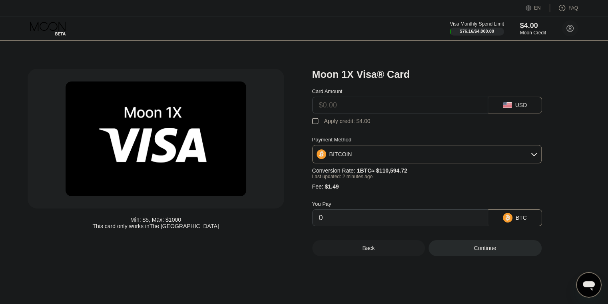
click at [354, 113] on input "text" at bounding box center [400, 105] width 162 height 16
type input "$100"
type input "0.00091768"
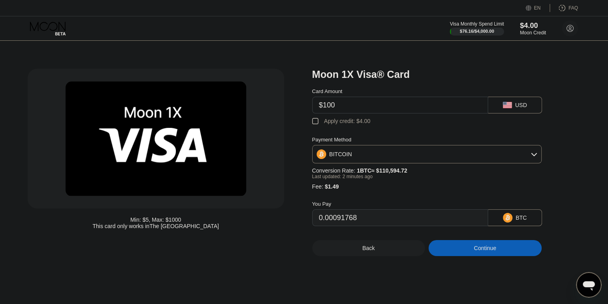
type input "$100"
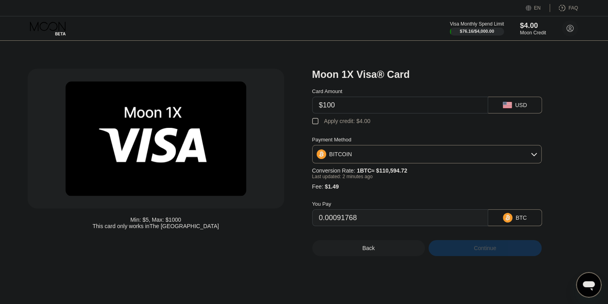
click at [464, 255] on div "Continue" at bounding box center [485, 248] width 113 height 16
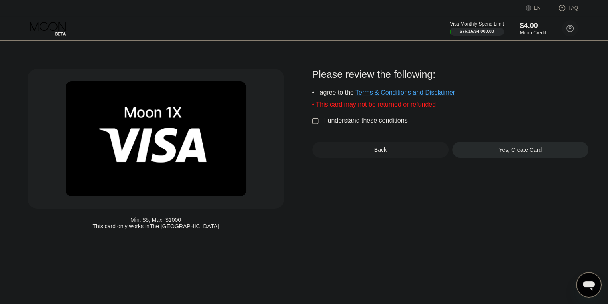
click at [376, 124] on div "I understand these conditions" at bounding box center [366, 120] width 84 height 7
click at [500, 153] on div "Yes, Create Card" at bounding box center [520, 150] width 43 height 6
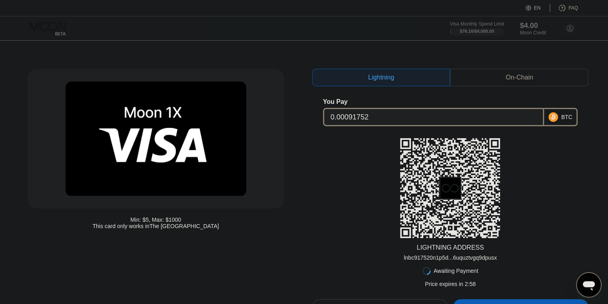
click at [507, 81] on div "On-Chain" at bounding box center [519, 78] width 27 height 8
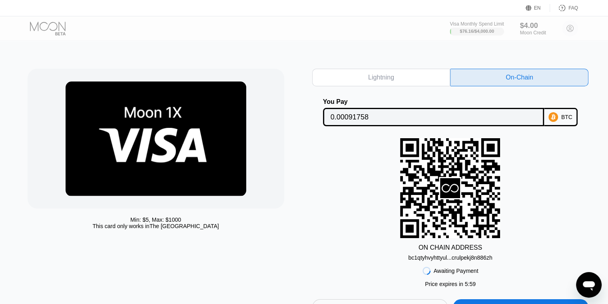
click at [585, 56] on div "Min: $ 5 , Max: $ 1000 This card only works in The United States Lightning On-C…" at bounding box center [304, 188] width 614 height 295
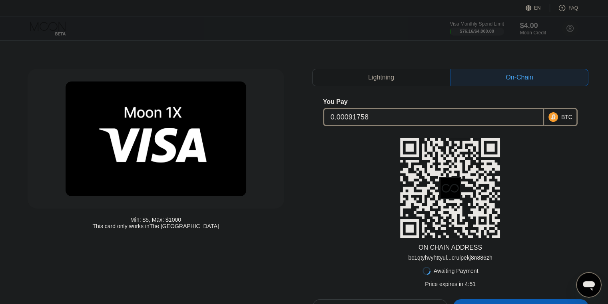
click at [381, 48] on div "Min: $ 5 , Max: $ 1000 This card only works in The United States Lightning On-C…" at bounding box center [304, 188] width 614 height 295
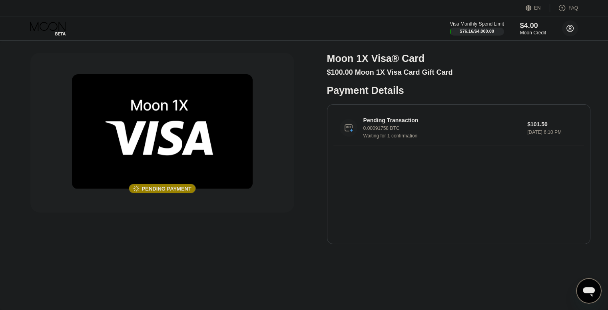
click at [568, 33] on circle at bounding box center [570, 28] width 16 height 16
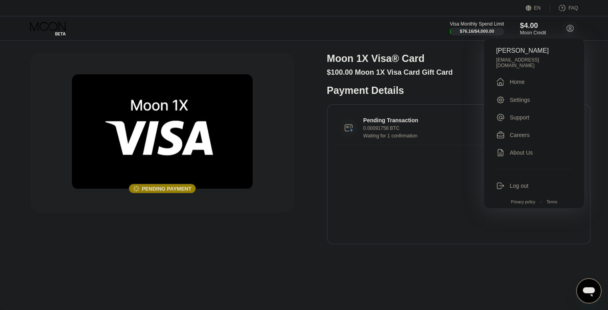
click at [537, 77] on div " Home" at bounding box center [534, 82] width 76 height 10
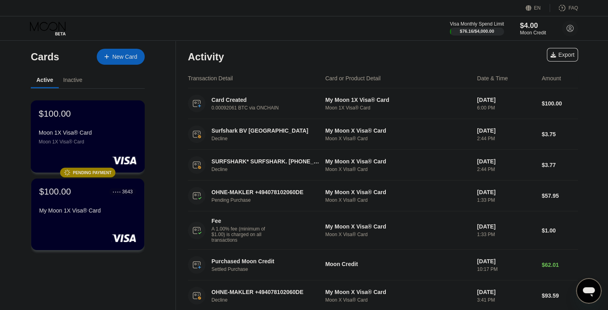
click at [110, 136] on div "Moon 1X Visa® Card" at bounding box center [88, 133] width 98 height 6
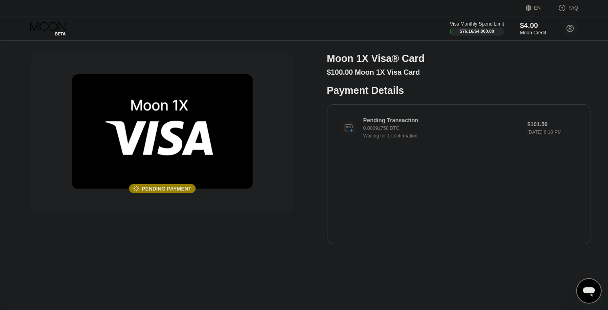
click at [405, 124] on div "Pending Transaction" at bounding box center [439, 120] width 152 height 6
click at [60, 32] on icon at bounding box center [60, 33] width 10 height 3
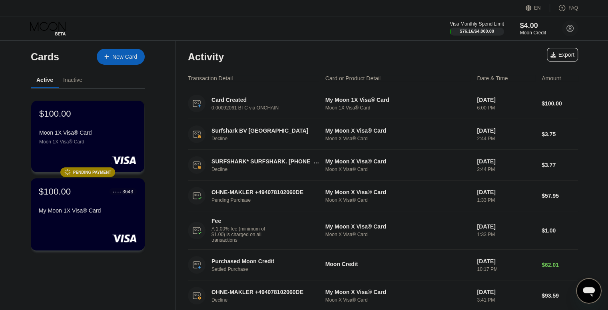
click at [109, 210] on div "$100.00 ● ● ● ● 3643 My Moon 1X Visa® Card" at bounding box center [88, 201] width 98 height 31
click at [70, 79] on div "Inactive" at bounding box center [72, 80] width 19 height 6
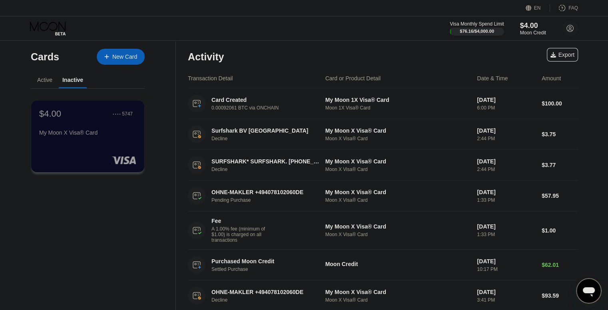
click at [48, 76] on div "Active" at bounding box center [45, 81] width 28 height 16
click at [47, 77] on div "Active" at bounding box center [44, 80] width 15 height 6
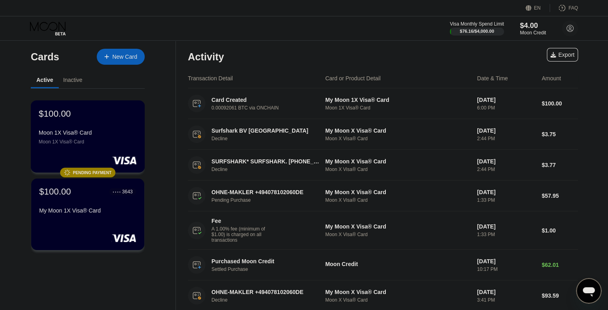
click at [115, 159] on rect at bounding box center [124, 160] width 25 height 8
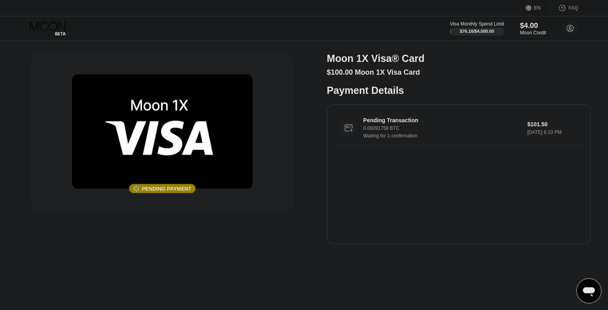
click at [30, 14] on div "EN Language Select an item Save FAQ" at bounding box center [304, 8] width 608 height 16
click at [42, 26] on icon at bounding box center [48, 29] width 37 height 14
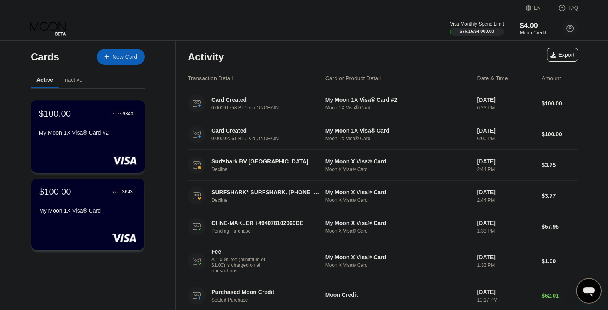
click at [114, 144] on div "$100.00 ● ● ● ● 6340 My Moon 1X Visa® Card #2" at bounding box center [88, 136] width 114 height 72
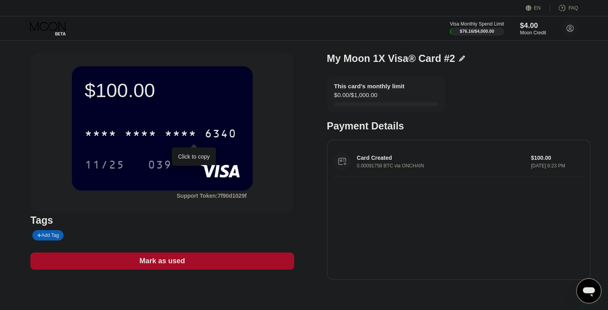
click at [127, 134] on div "* * * *" at bounding box center [141, 134] width 32 height 13
click at [148, 167] on div "039" at bounding box center [160, 165] width 24 height 13
click at [56, 26] on icon at bounding box center [48, 29] width 37 height 14
